Goal: Task Accomplishment & Management: Use online tool/utility

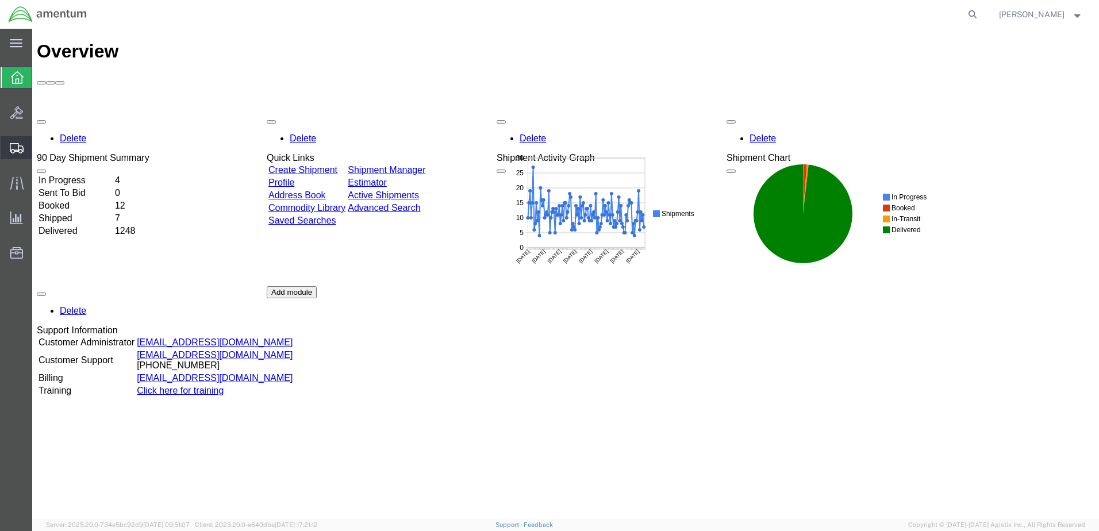
click at [0, 0] on span "Create from Template" at bounding box center [0, 0] width 0 height 0
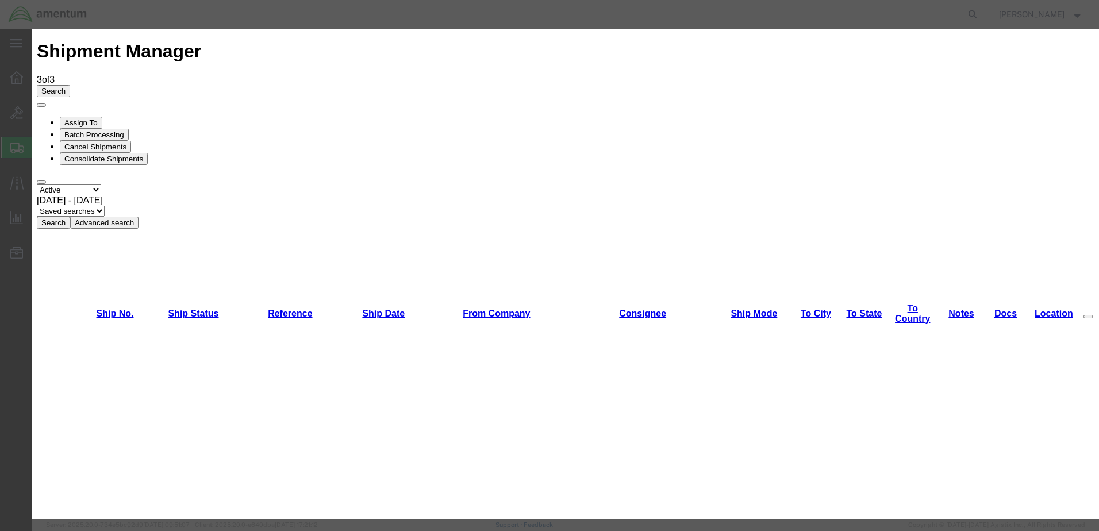
scroll to position [977, 0]
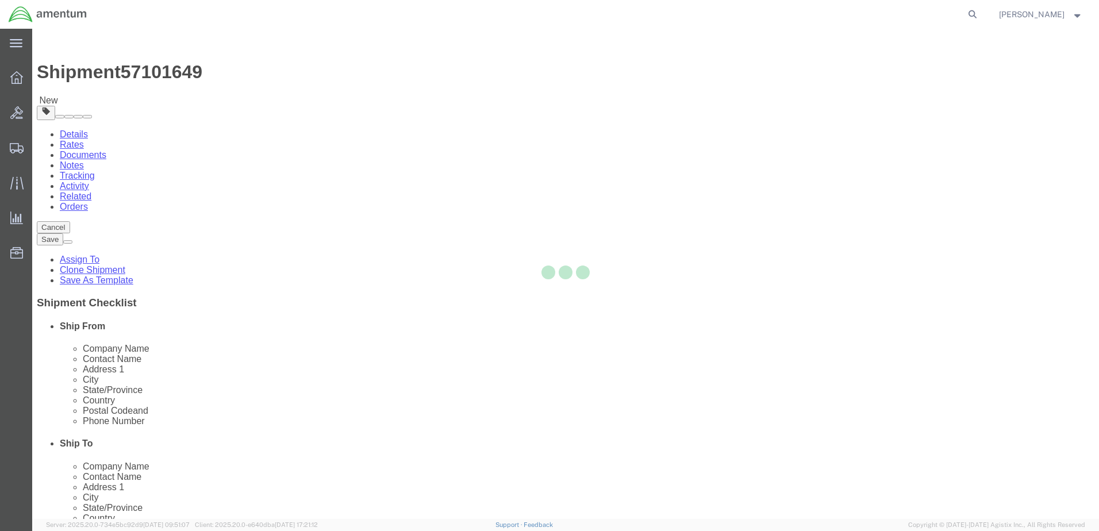
select select "49949"
select select
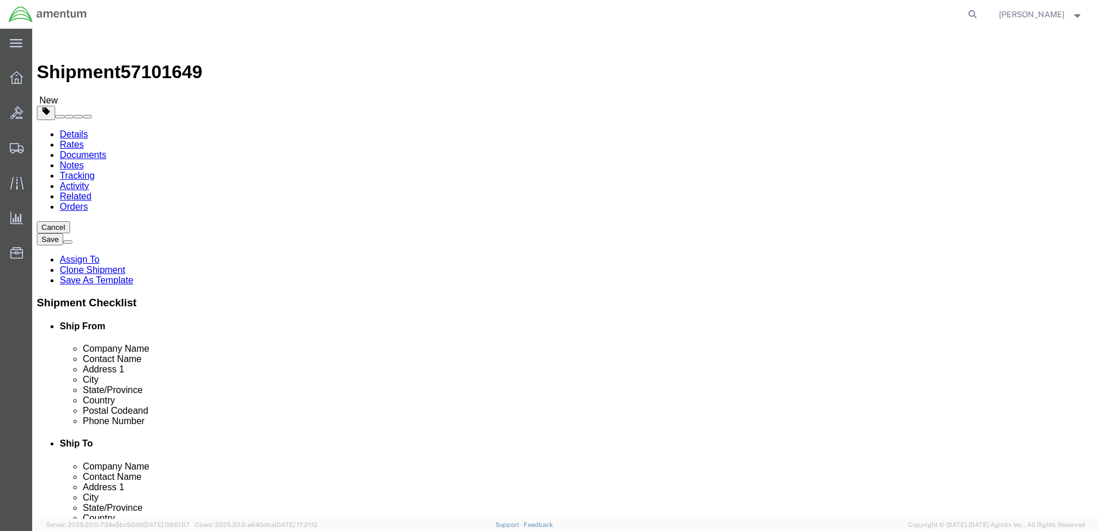
click button "Cancel"
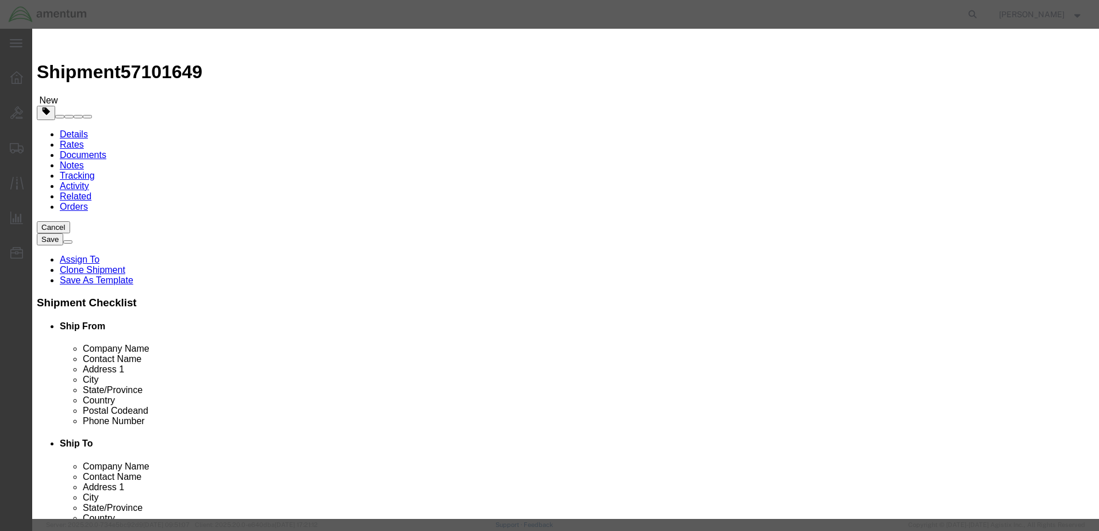
click button "Yes"
